Goal: Task Accomplishment & Management: Use online tool/utility

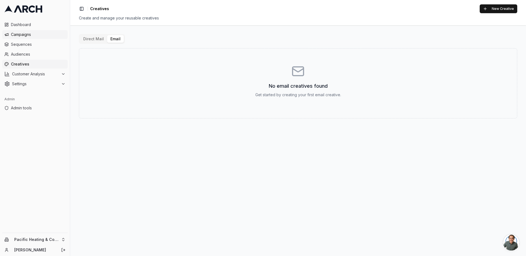
click at [31, 35] on span "Campaigns" at bounding box center [38, 34] width 55 height 5
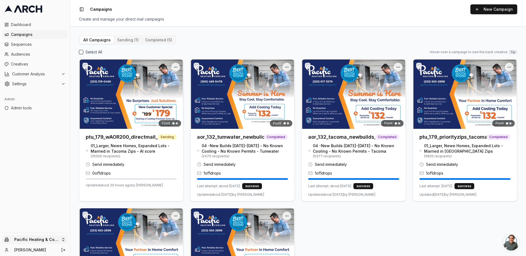
click at [67, 238] on html "Dashboard Campaigns Sequences Audiences Creatives Customer Analysis Settings Ad…" at bounding box center [263, 128] width 526 height 256
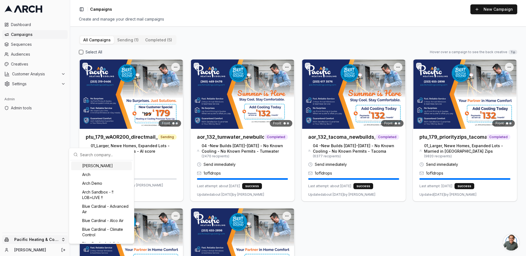
click at [92, 154] on input "text" at bounding box center [105, 154] width 50 height 11
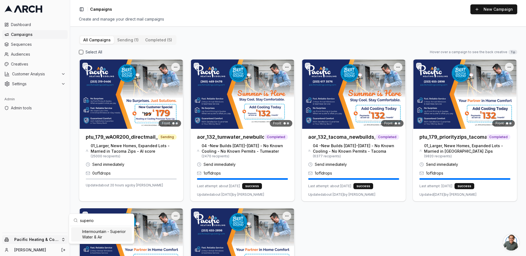
type input "superio"
click at [100, 234] on div "Intermountain - Superior Water & Air" at bounding box center [101, 234] width 61 height 14
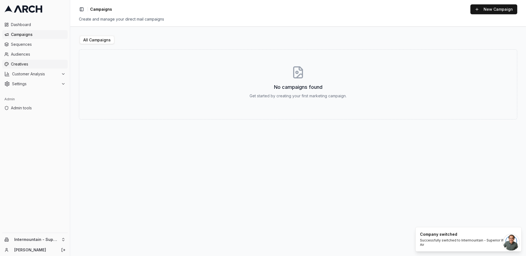
click at [39, 63] on span "Creatives" at bounding box center [38, 63] width 55 height 5
